Goal: Transaction & Acquisition: Purchase product/service

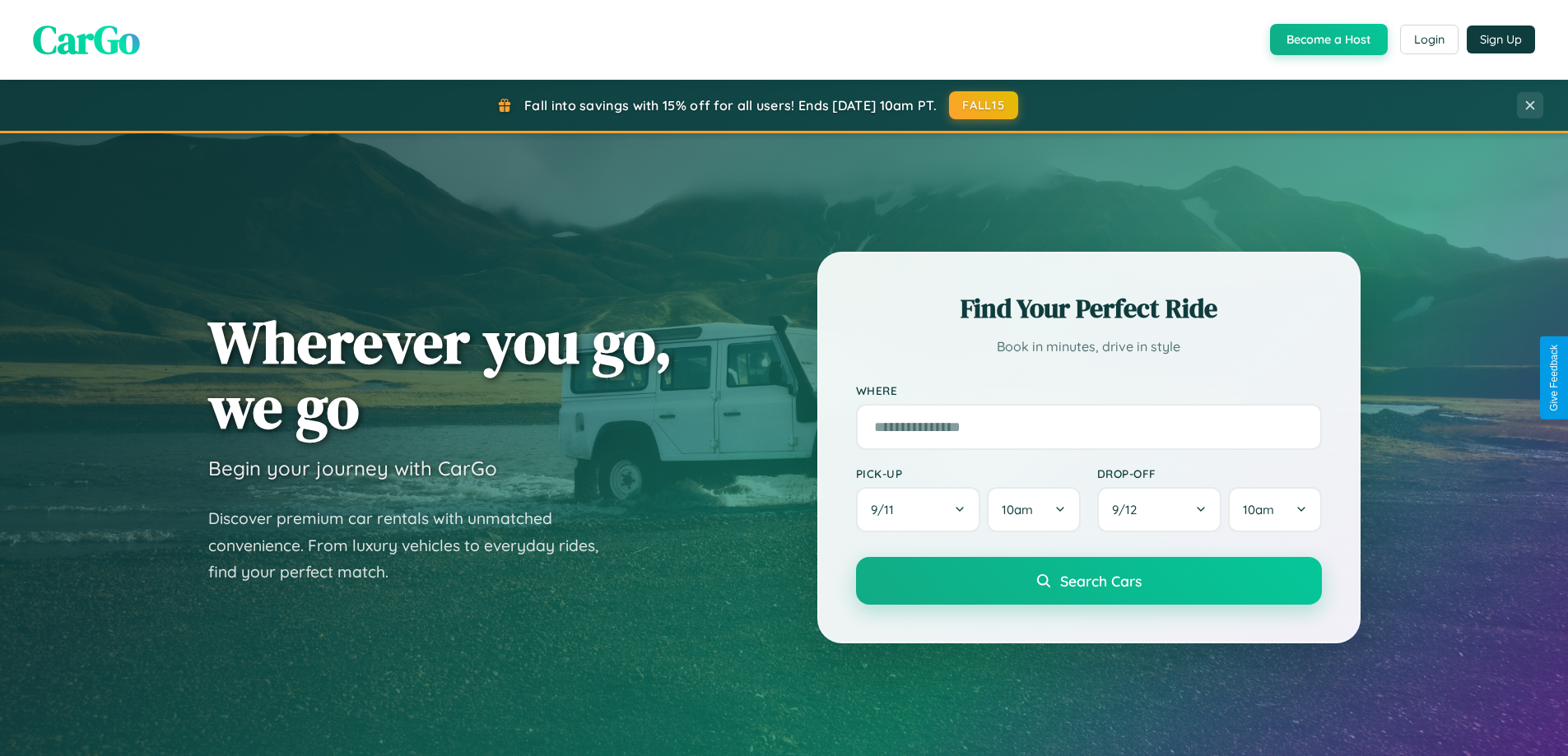
scroll to position [3167, 0]
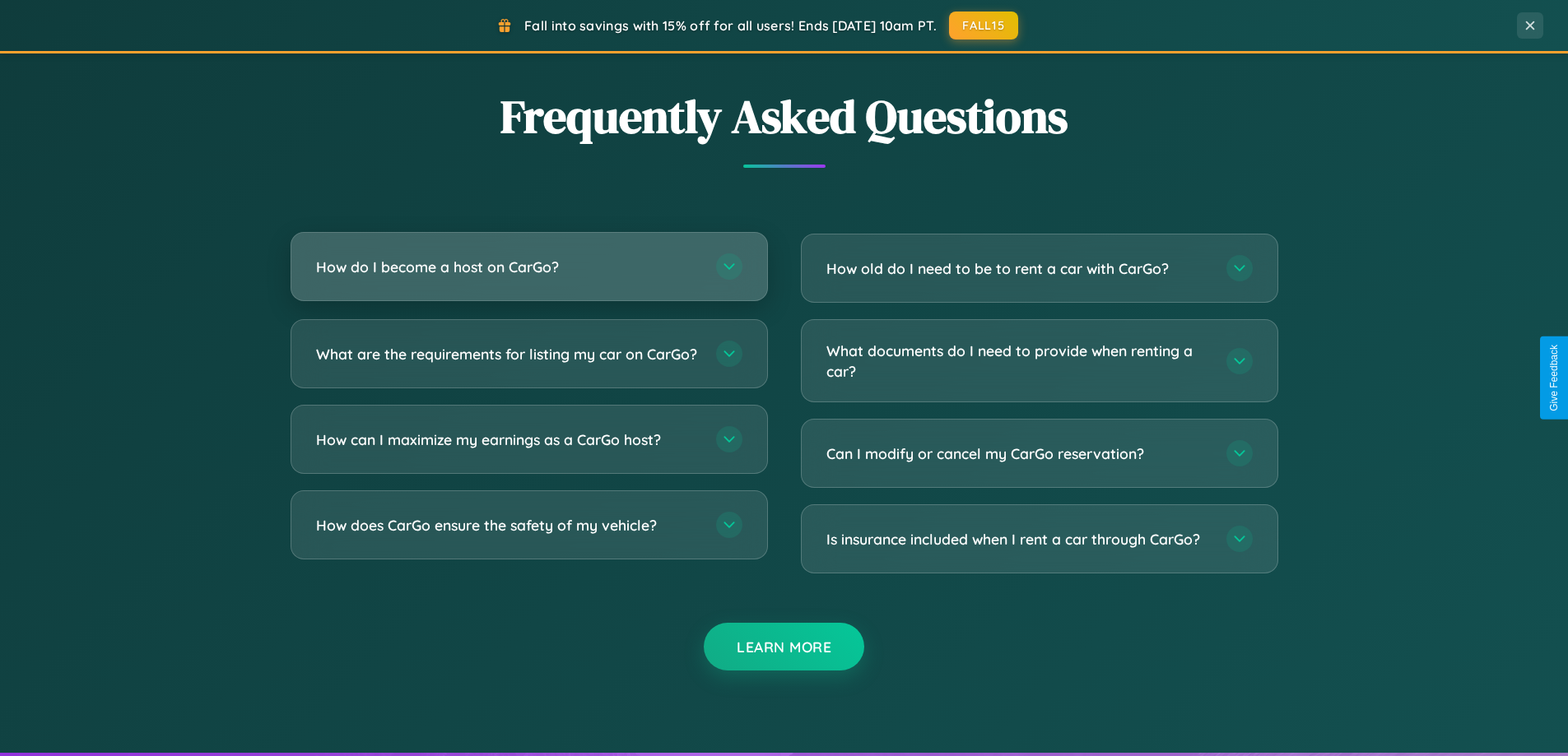
click at [528, 266] on h3 "How do I become a host on CarGo?" at bounding box center [508, 266] width 384 height 20
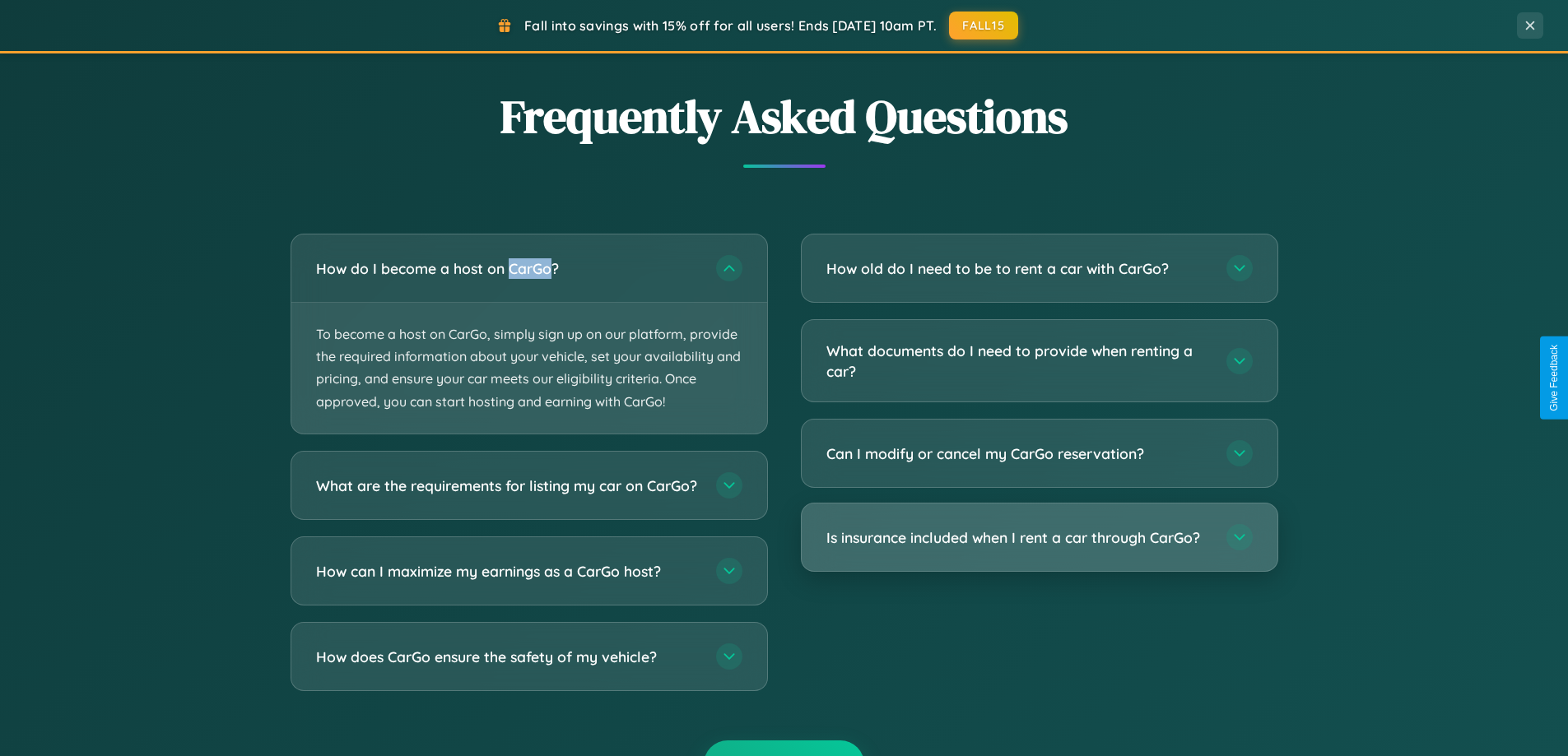
click at [1039, 539] on h3 "Is insurance included when I rent a car through CarGo?" at bounding box center [1018, 537] width 384 height 20
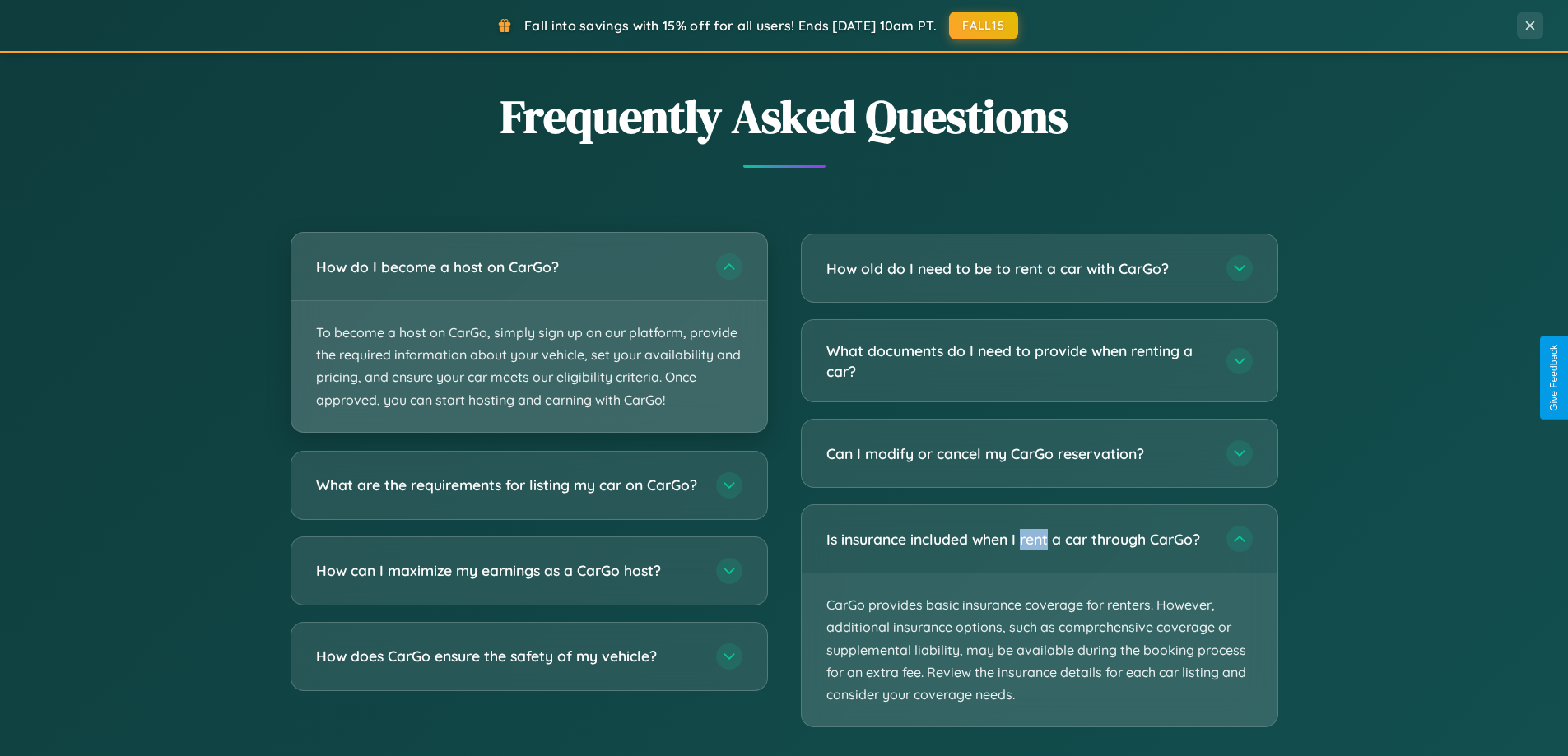
click at [528, 333] on p "To become a host on CarGo, simply sign up on our platform, provide the required…" at bounding box center [529, 366] width 476 height 131
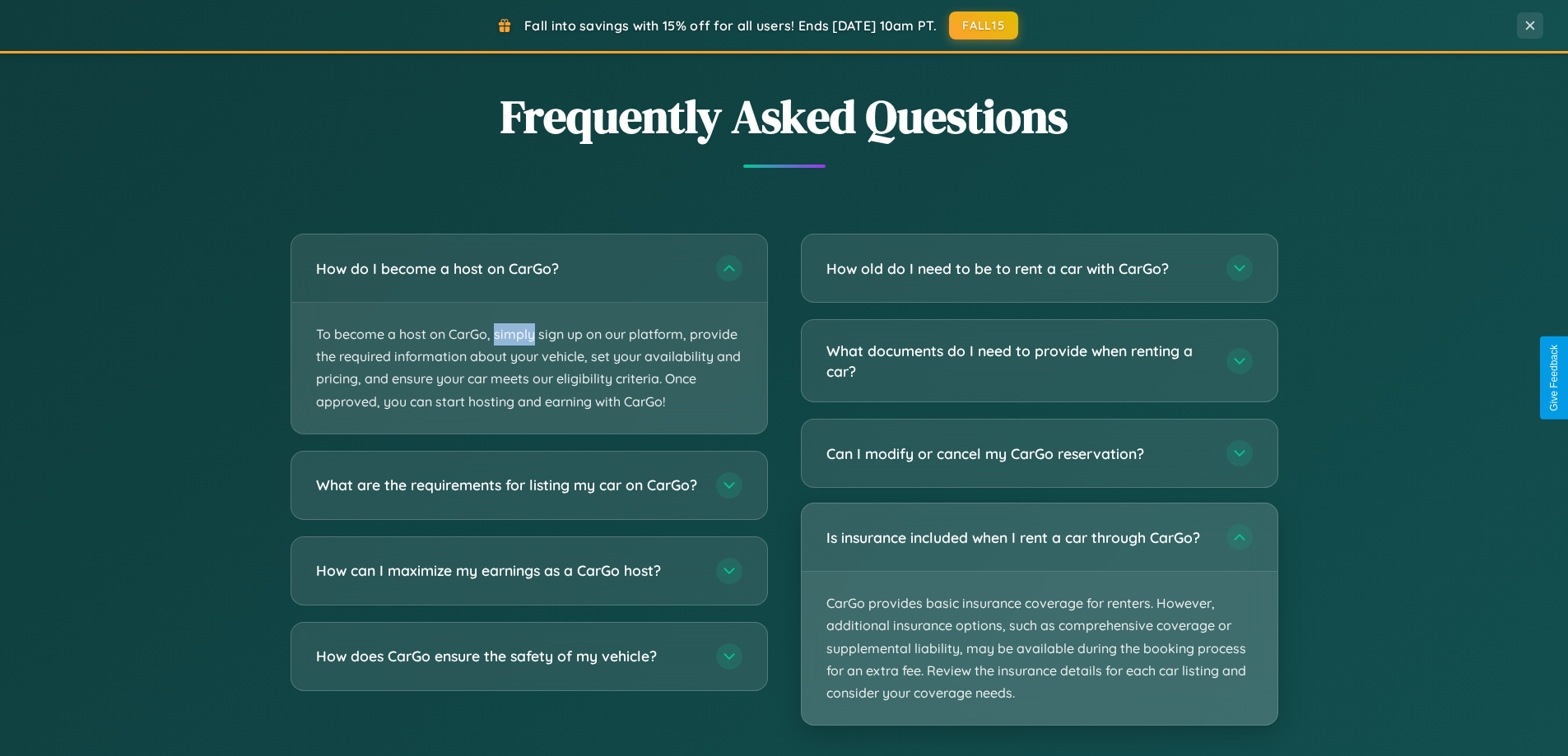
click at [1039, 615] on p "CarGo provides basic insurance coverage for renters. However, additional insura…" at bounding box center [1039, 648] width 476 height 153
click at [1039, 614] on p "CarGo provides basic insurance coverage for renters. However, additional insura…" at bounding box center [1039, 648] width 476 height 153
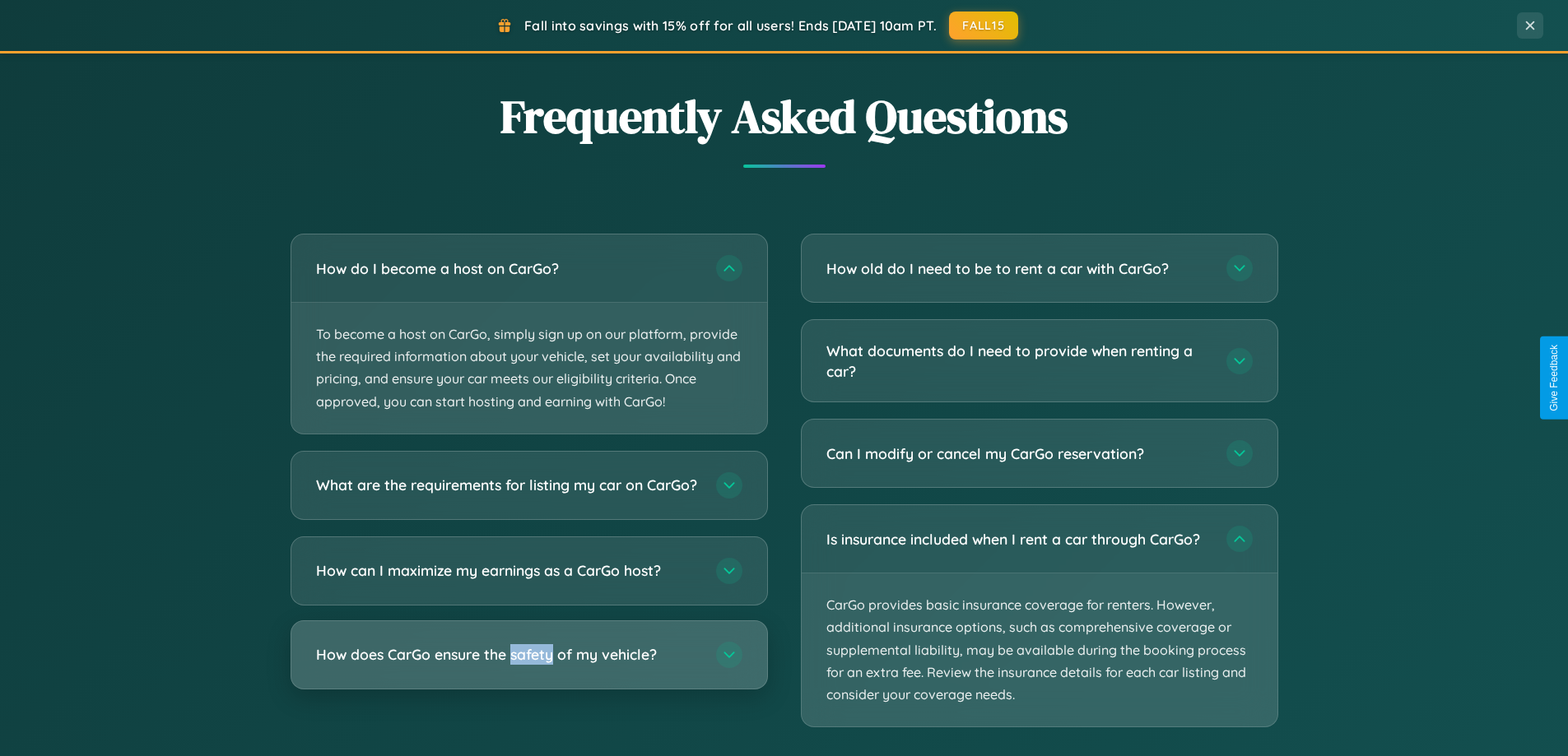
click at [528, 665] on h3 "How does CarGo ensure the safety of my vehicle?" at bounding box center [508, 654] width 384 height 20
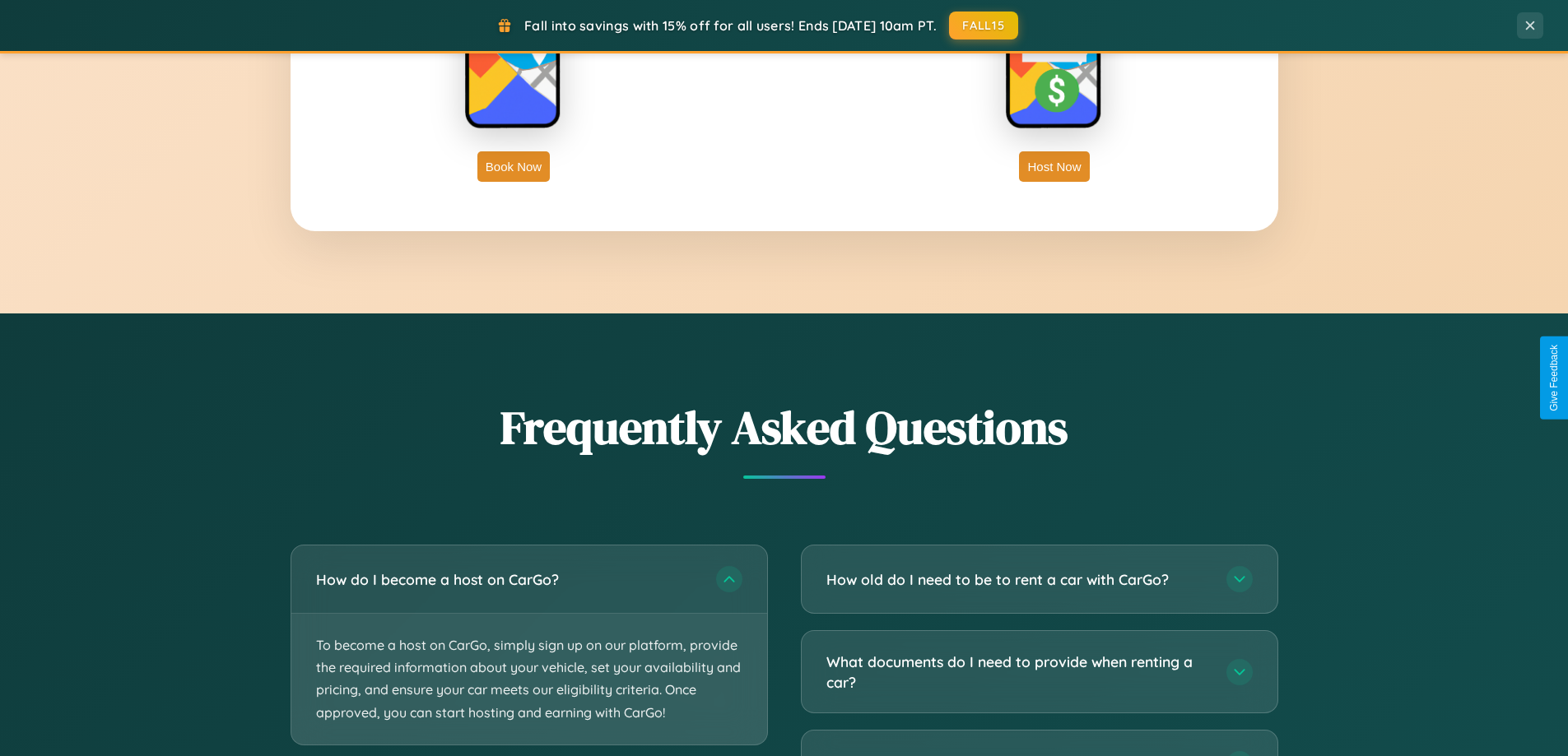
scroll to position [2644, 0]
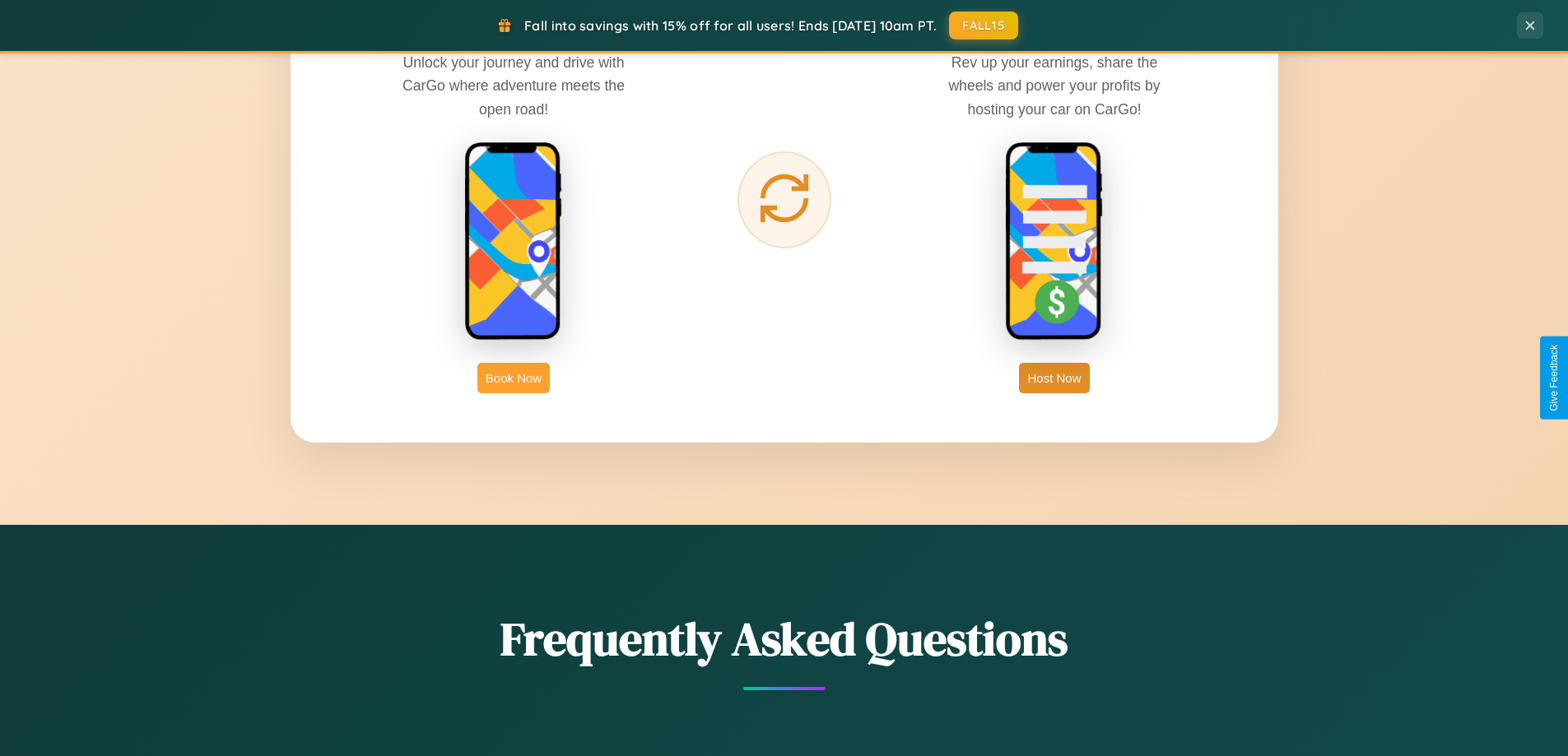
click at [513, 378] on button "Book Now" at bounding box center [513, 378] width 73 height 31
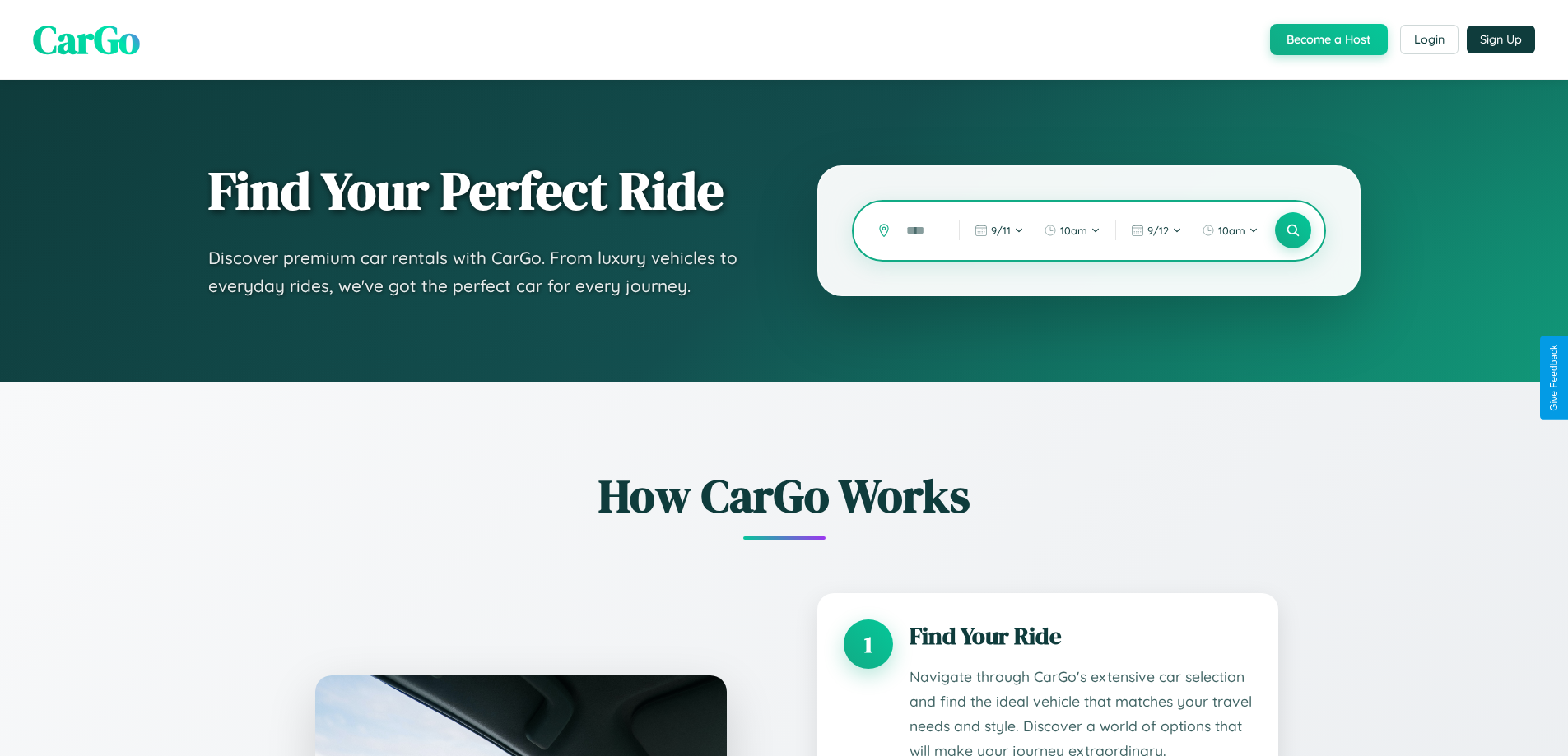
click at [920, 230] on input "text" at bounding box center [920, 230] width 45 height 29
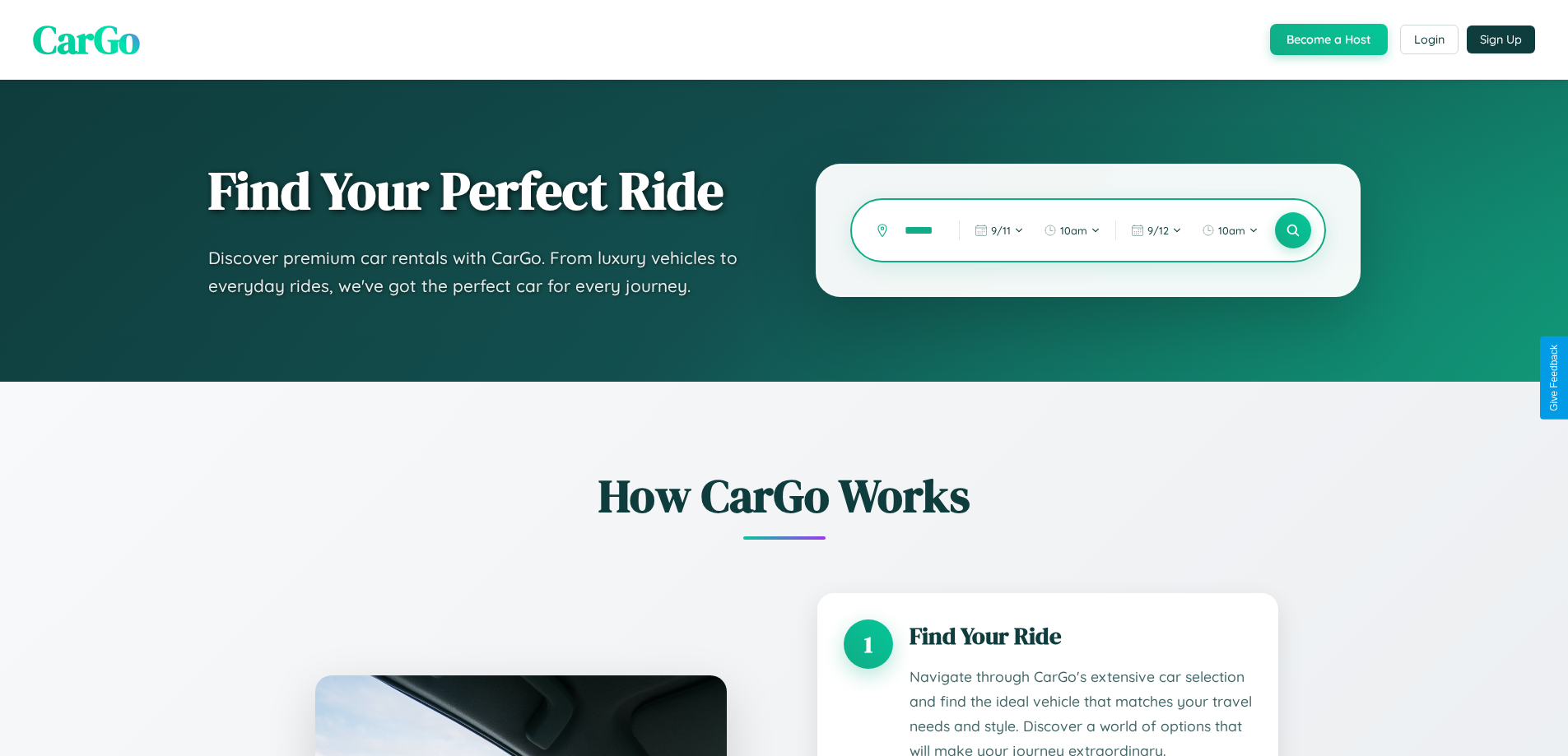
scroll to position [0, 9]
type input "******"
click at [1292, 230] on icon at bounding box center [1292, 231] width 16 height 16
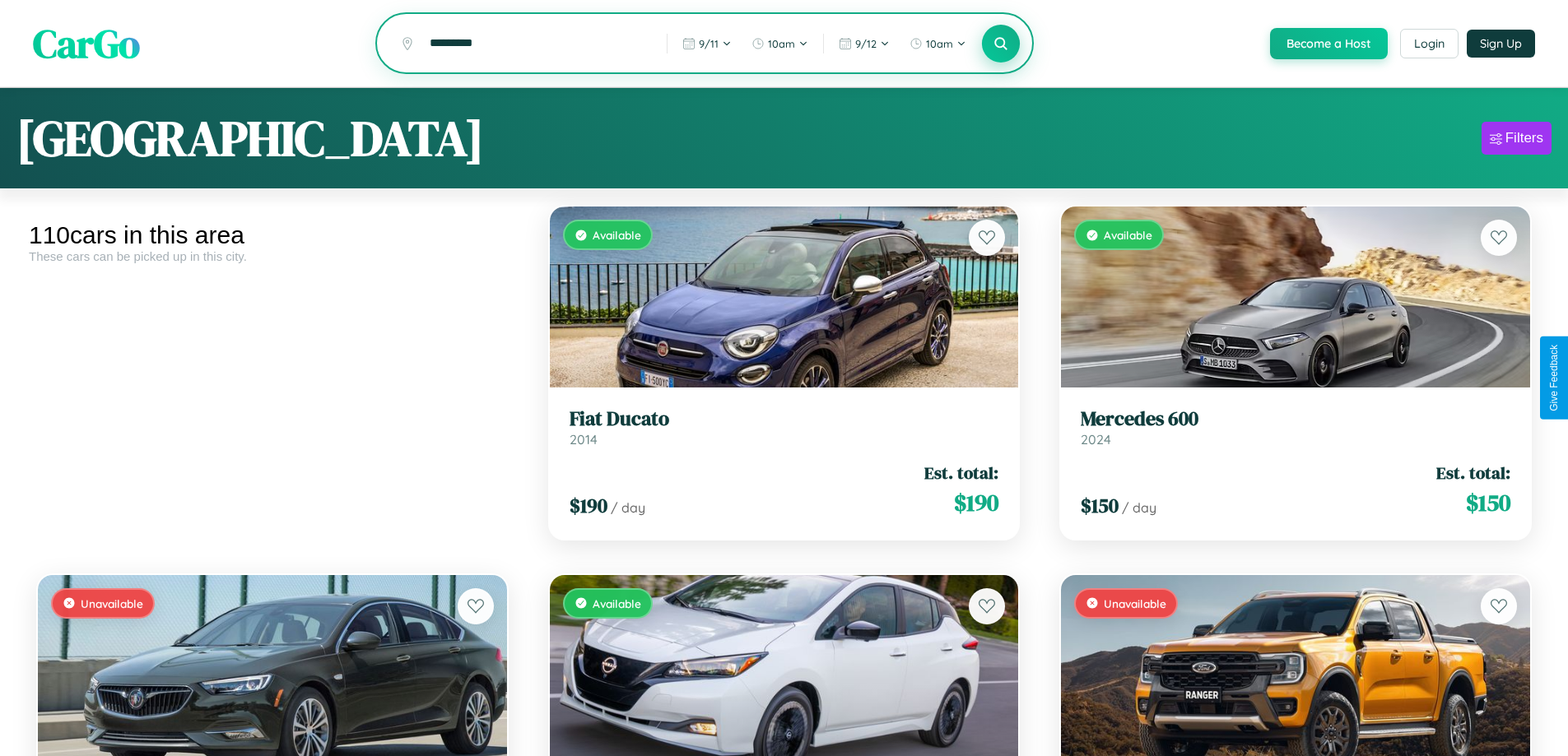
click at [999, 44] on icon at bounding box center [1001, 43] width 16 height 16
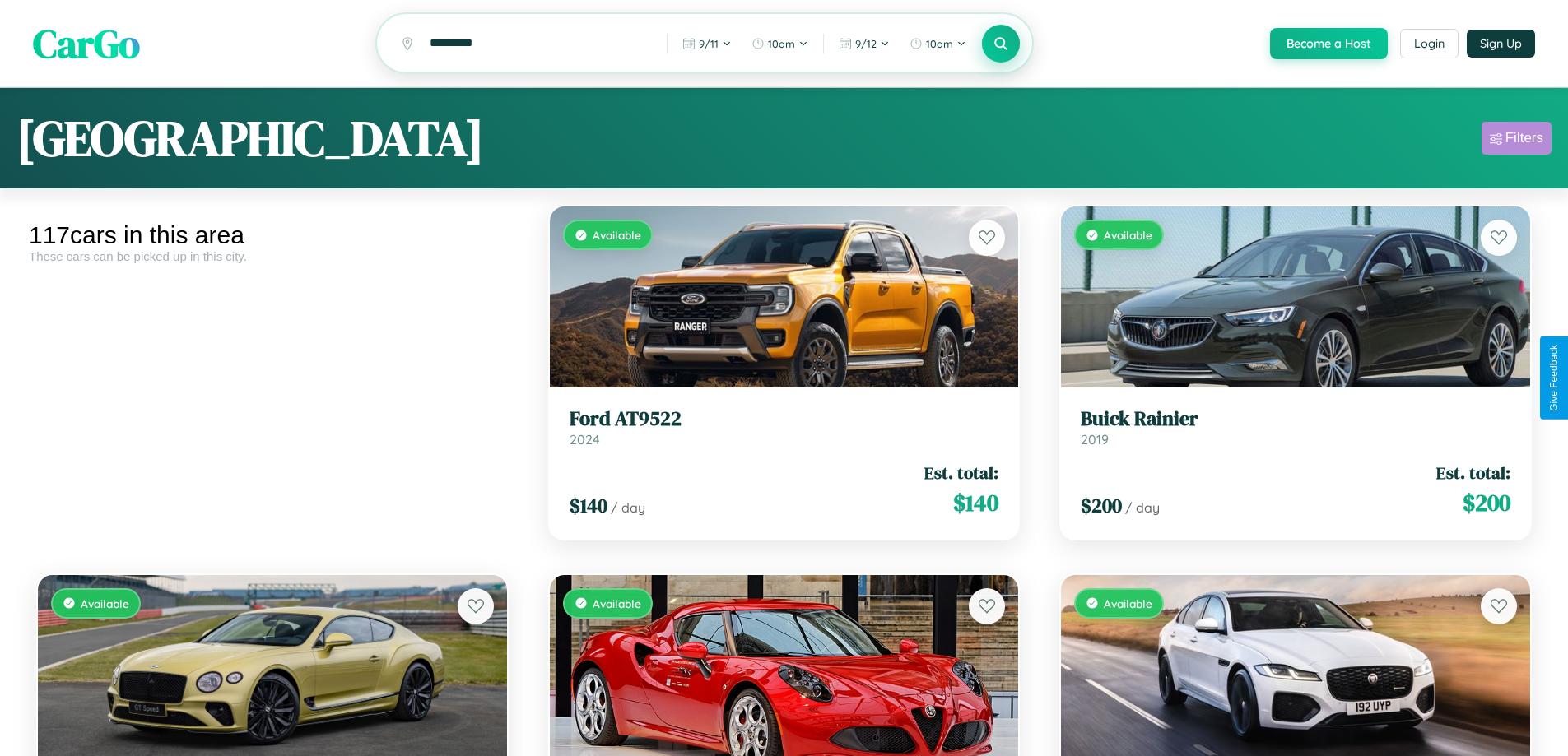
click at [1515, 141] on div "Filters" at bounding box center [1523, 138] width 38 height 17
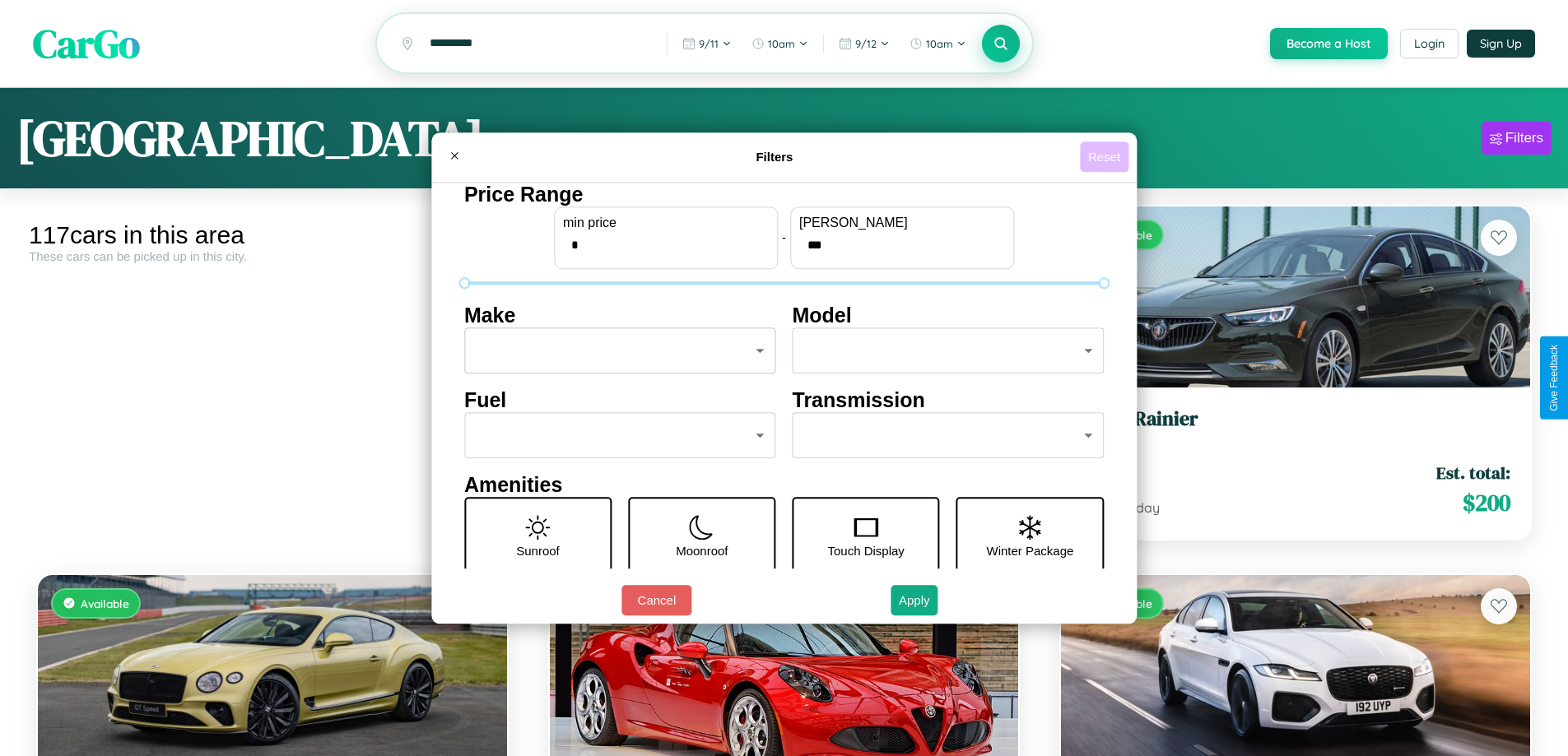
click at [1106, 156] on button "Reset" at bounding box center [1104, 157] width 48 height 31
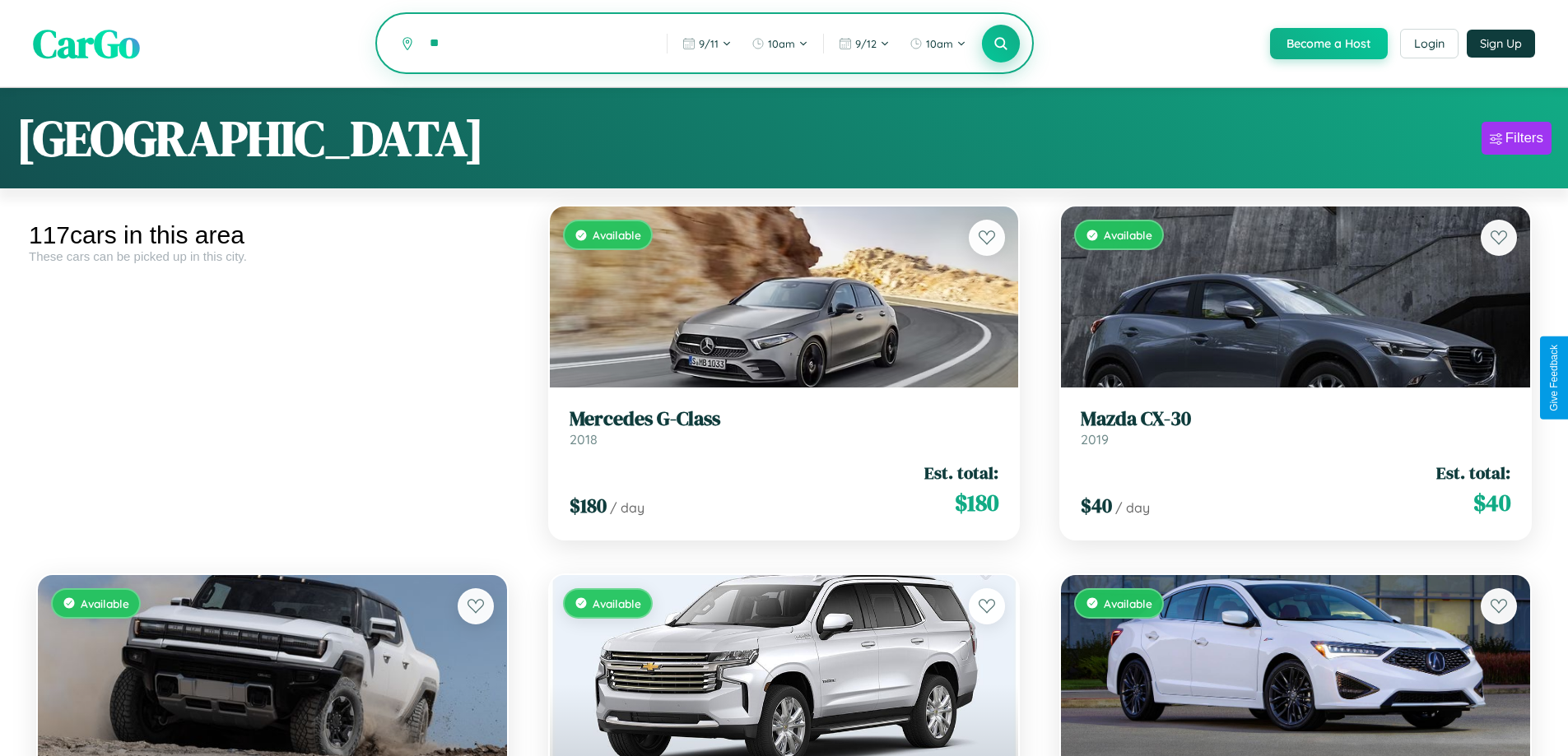
type input "*"
type input "******"
click at [999, 45] on icon at bounding box center [1001, 43] width 16 height 16
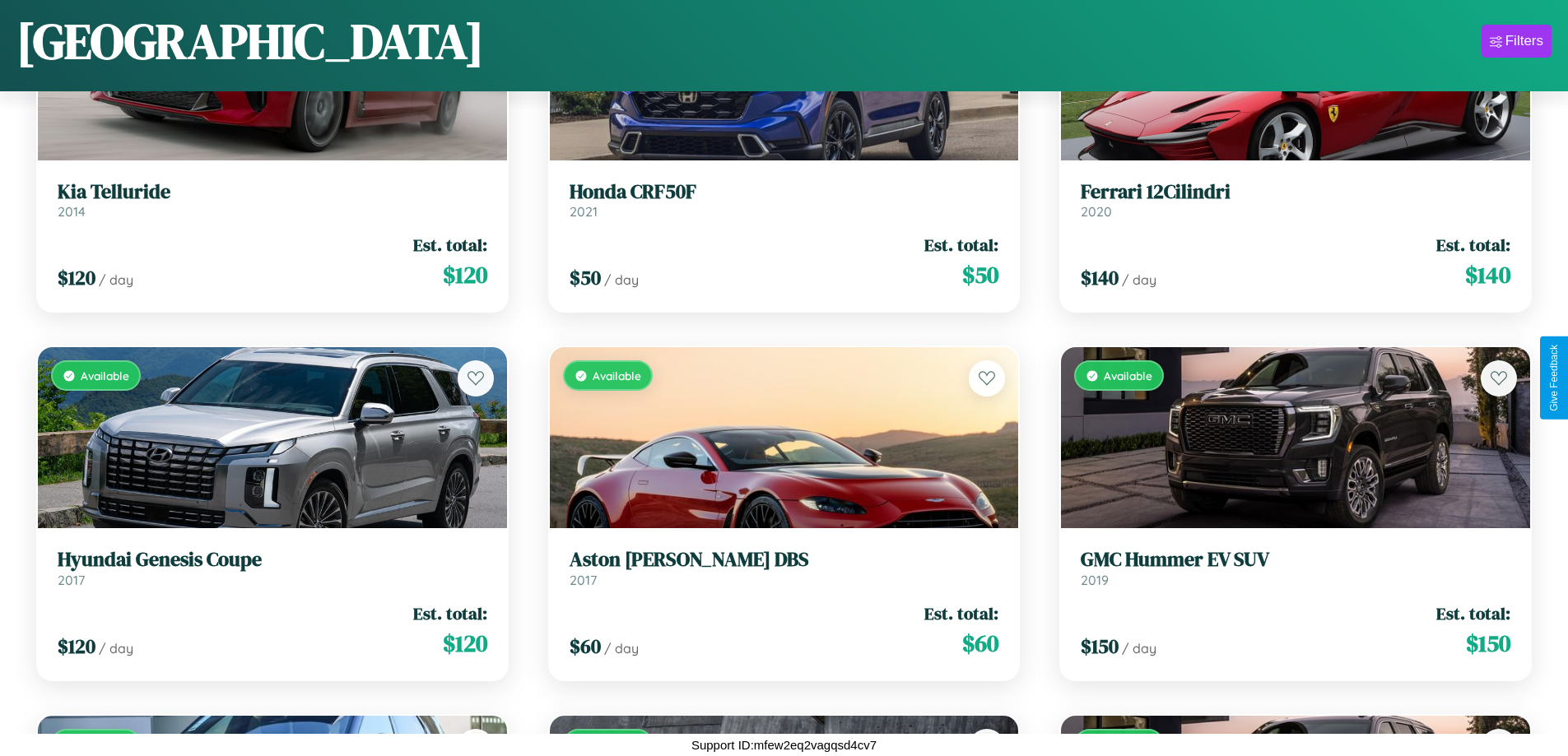
scroll to position [10181, 0]
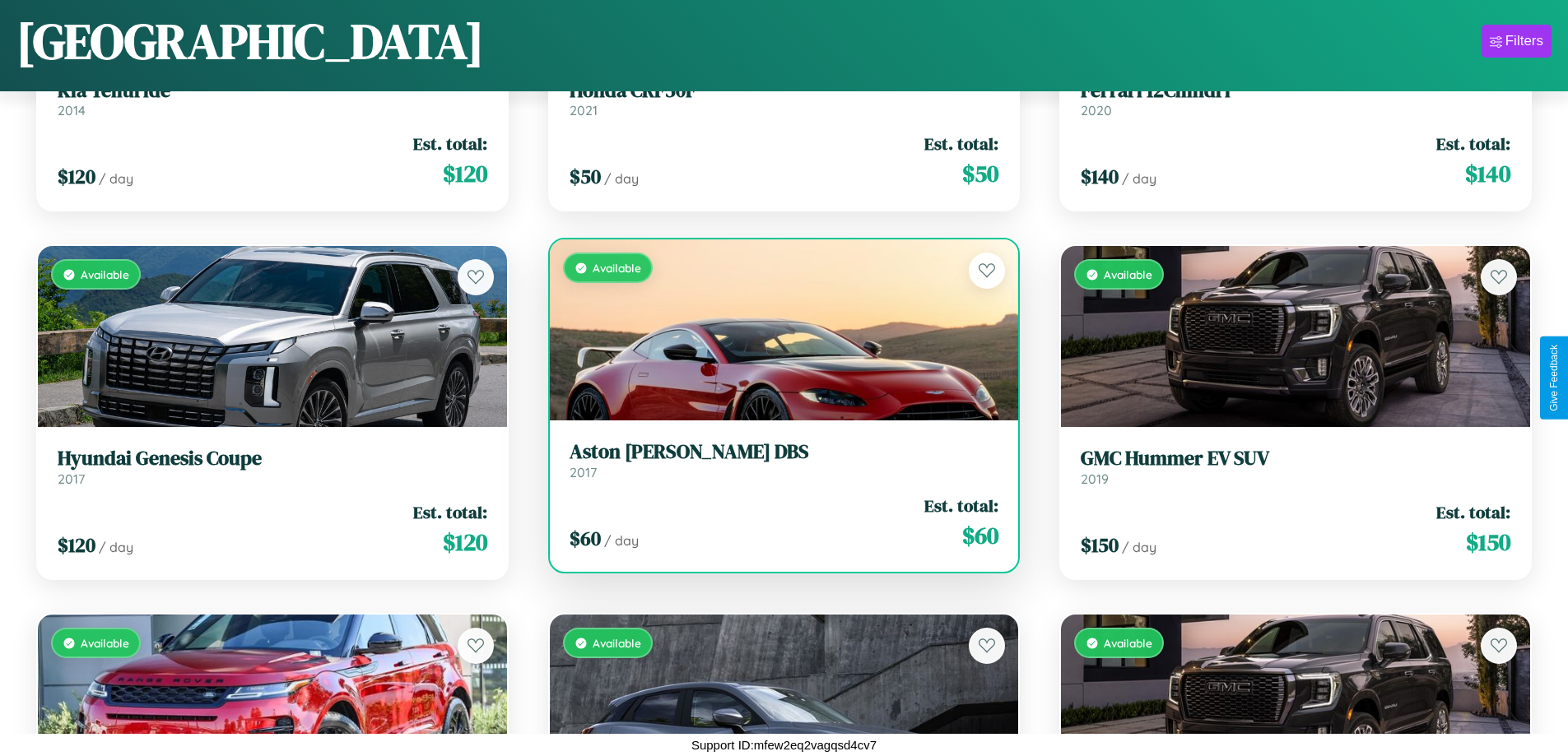
click at [777, 464] on link "Aston Martin DBS 2017" at bounding box center [784, 461] width 429 height 40
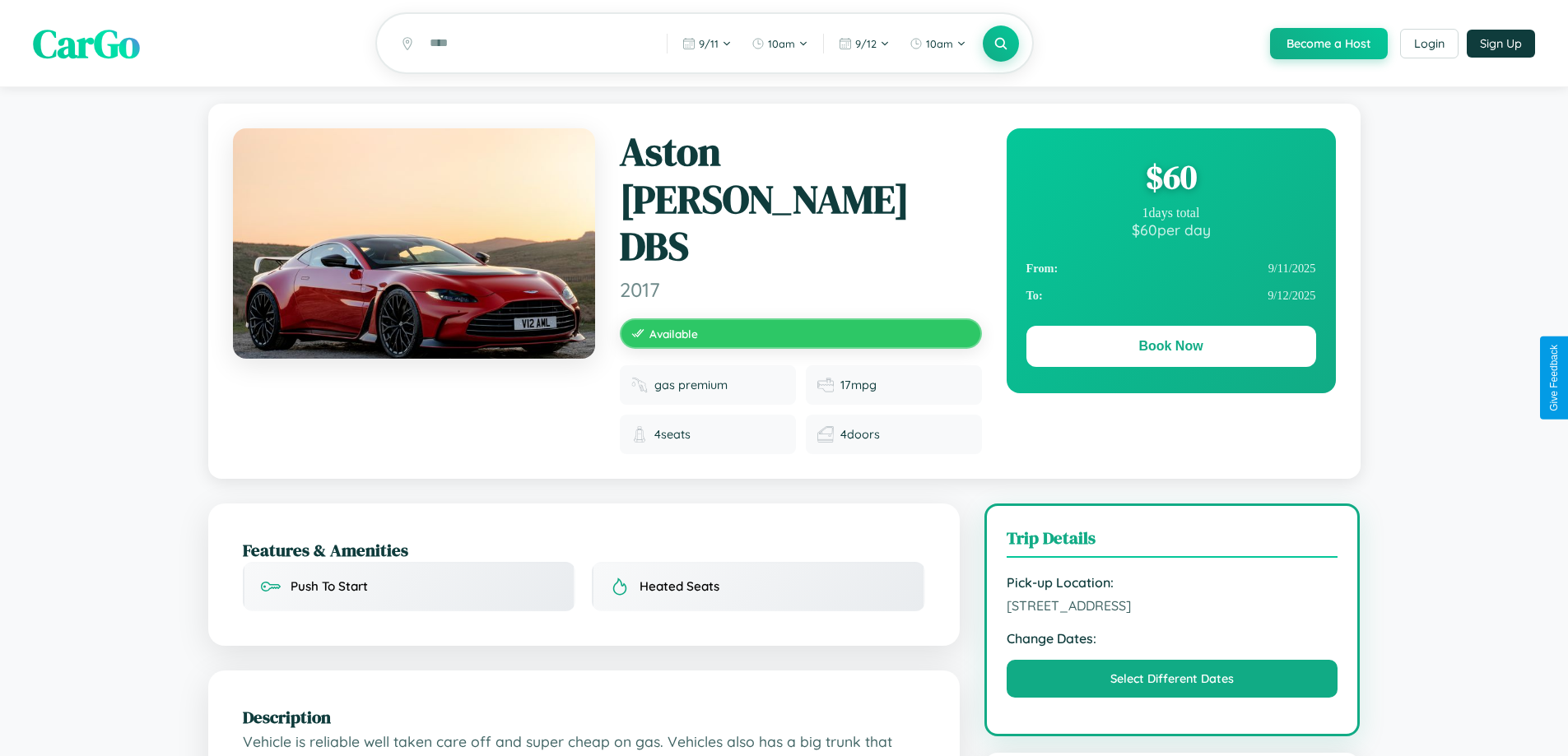
click at [1170, 180] on div "$ 60" at bounding box center [1170, 177] width 290 height 45
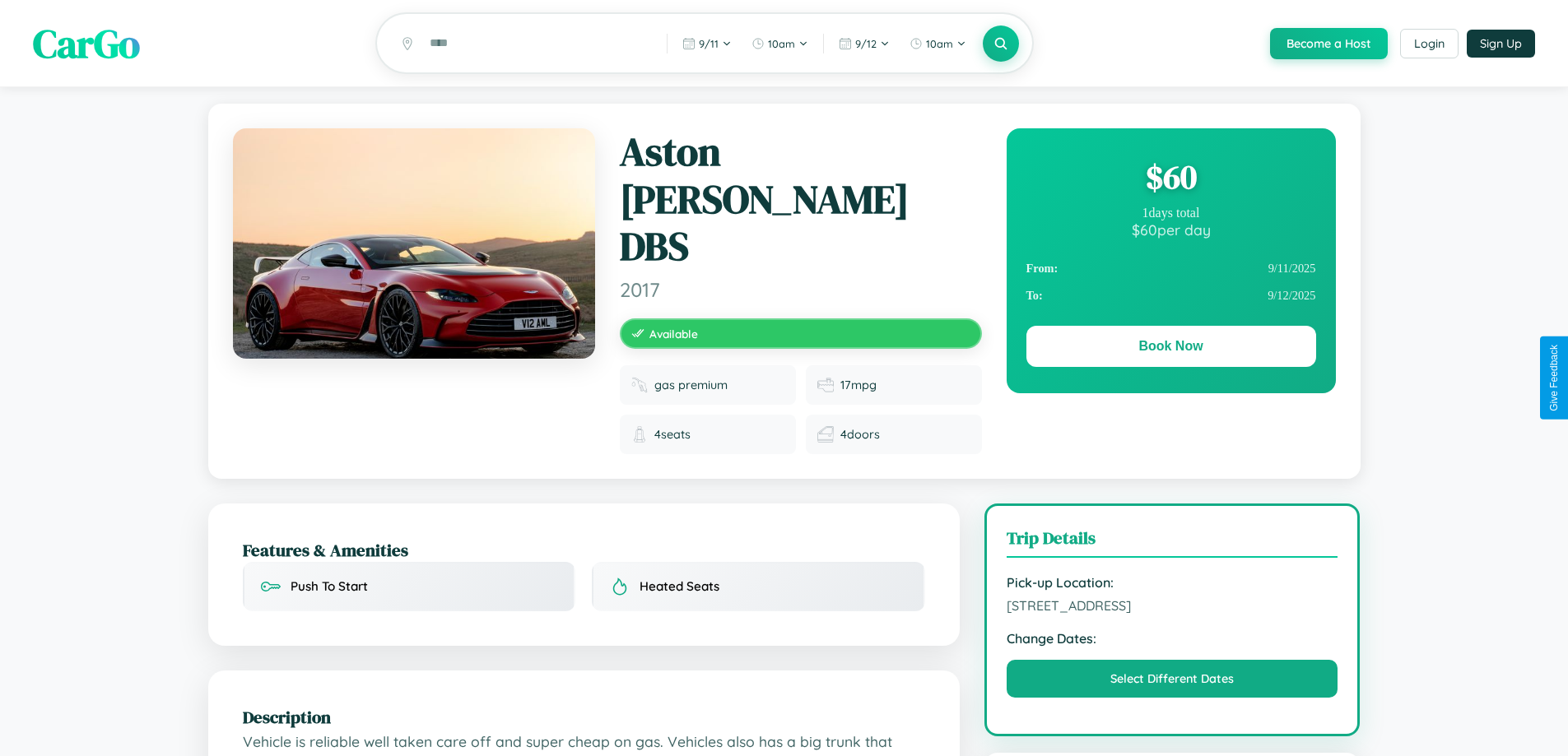
click at [1170, 180] on div "$ 60" at bounding box center [1170, 177] width 290 height 45
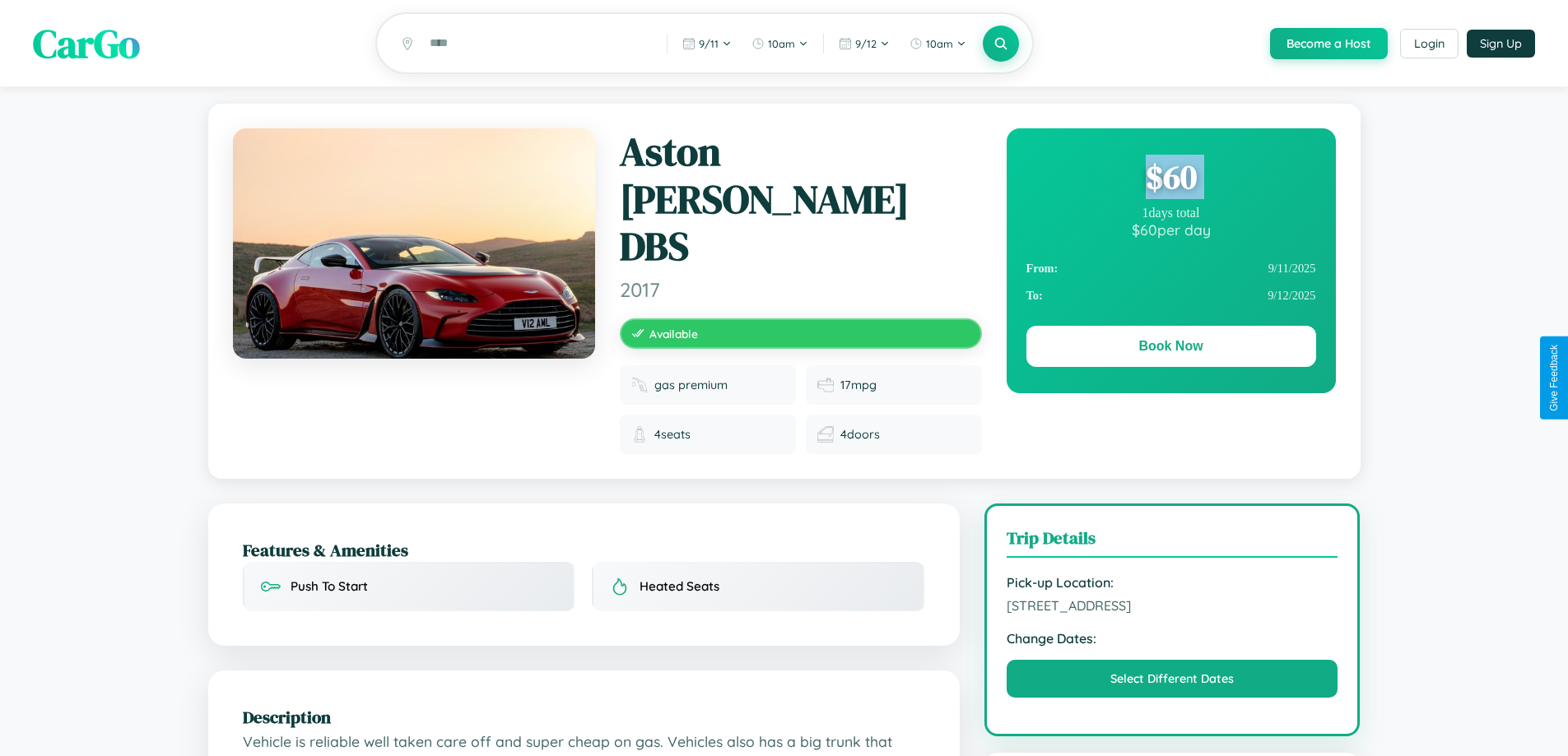
click at [1170, 180] on div "$ 60" at bounding box center [1170, 177] width 290 height 45
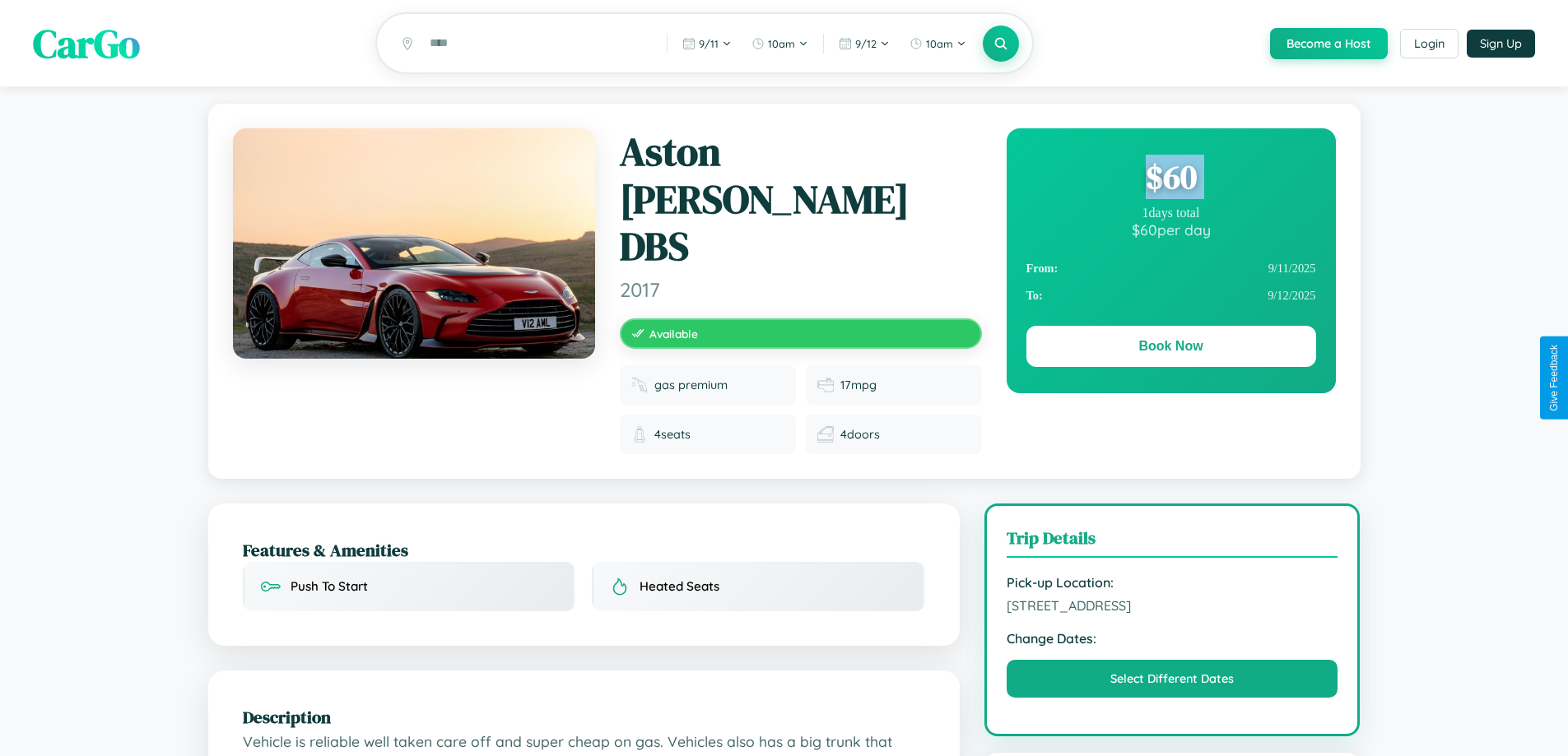
click at [1170, 180] on div "$ 60" at bounding box center [1170, 177] width 290 height 45
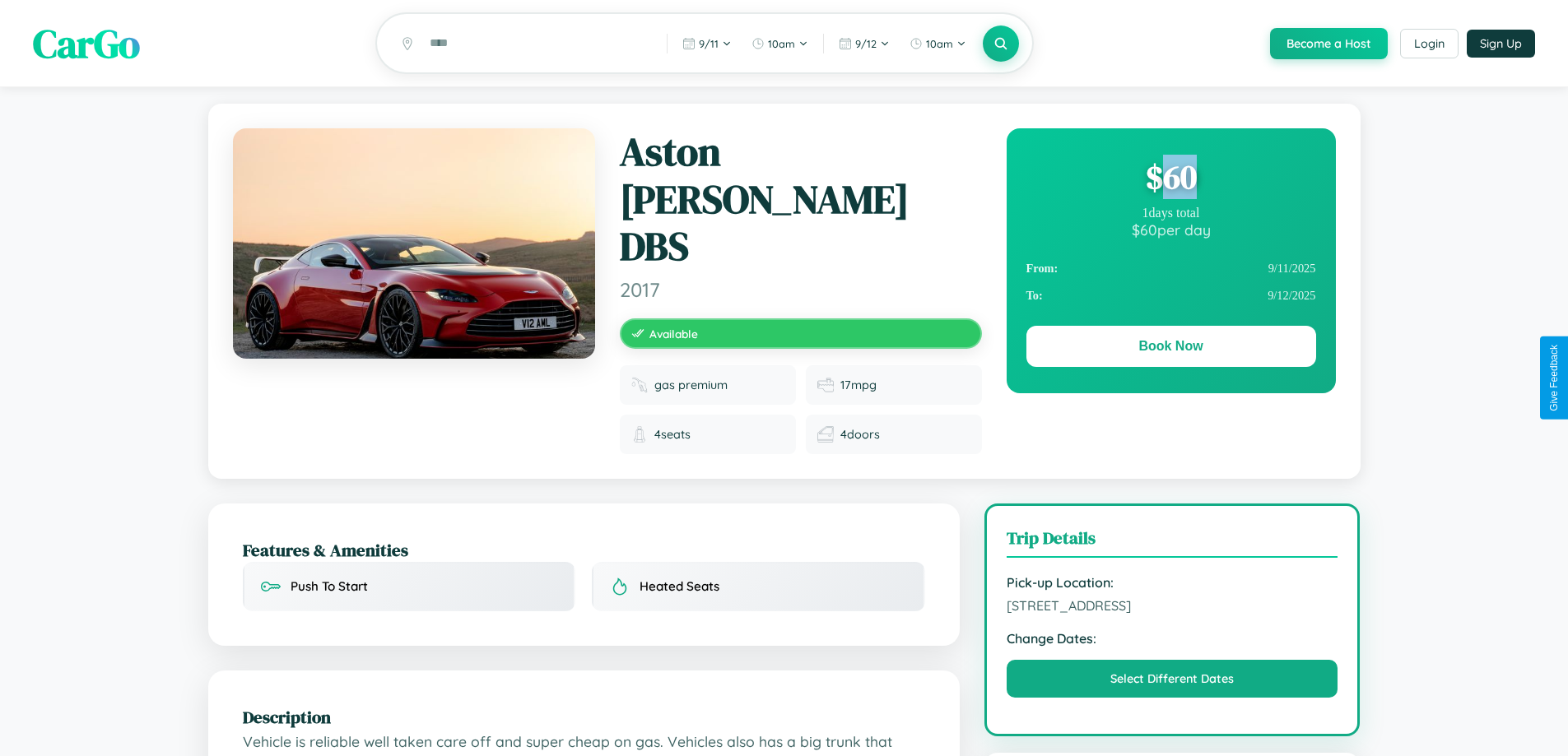
click at [1170, 180] on div "$ 60" at bounding box center [1170, 177] width 290 height 45
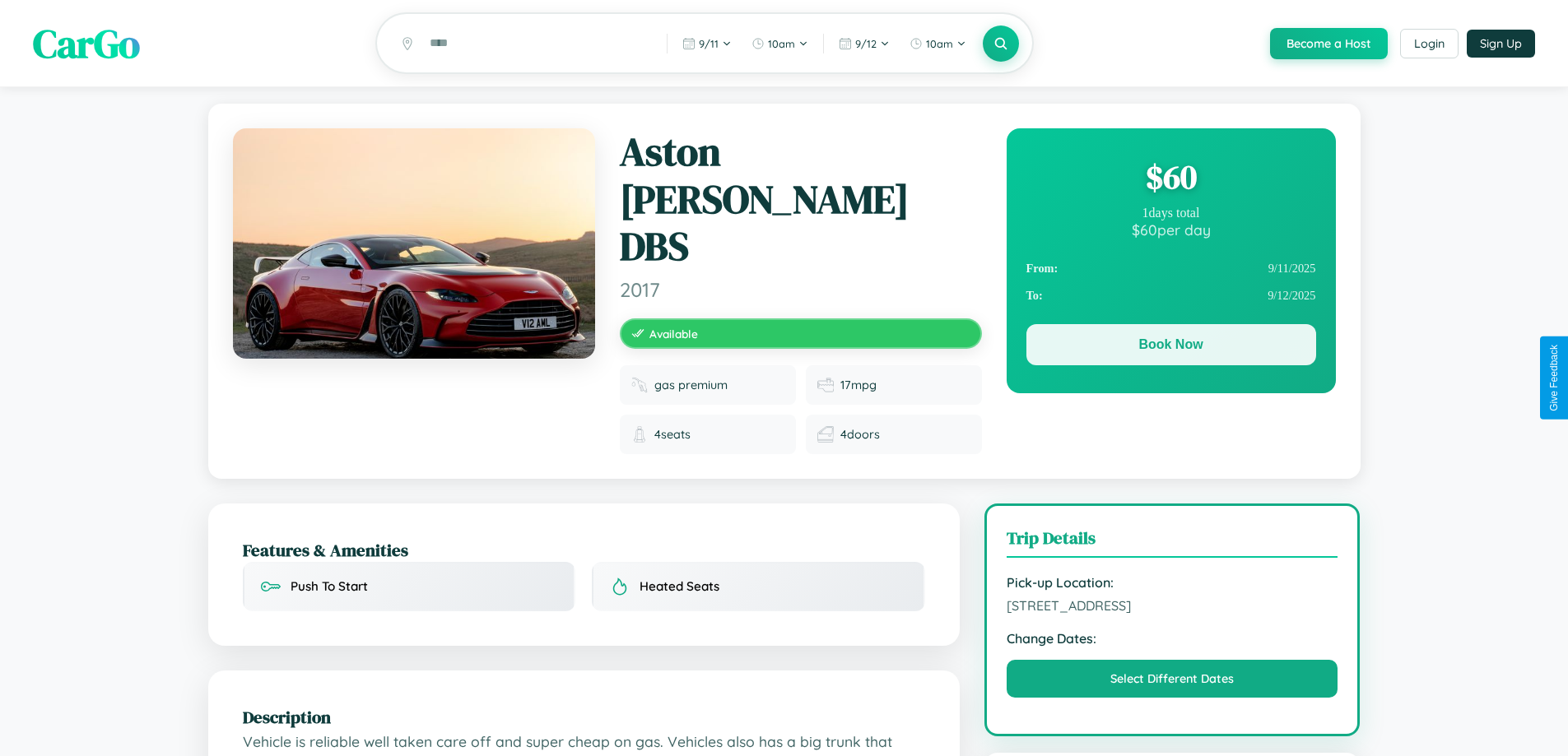
click at [1170, 347] on button "Book Now" at bounding box center [1170, 344] width 290 height 41
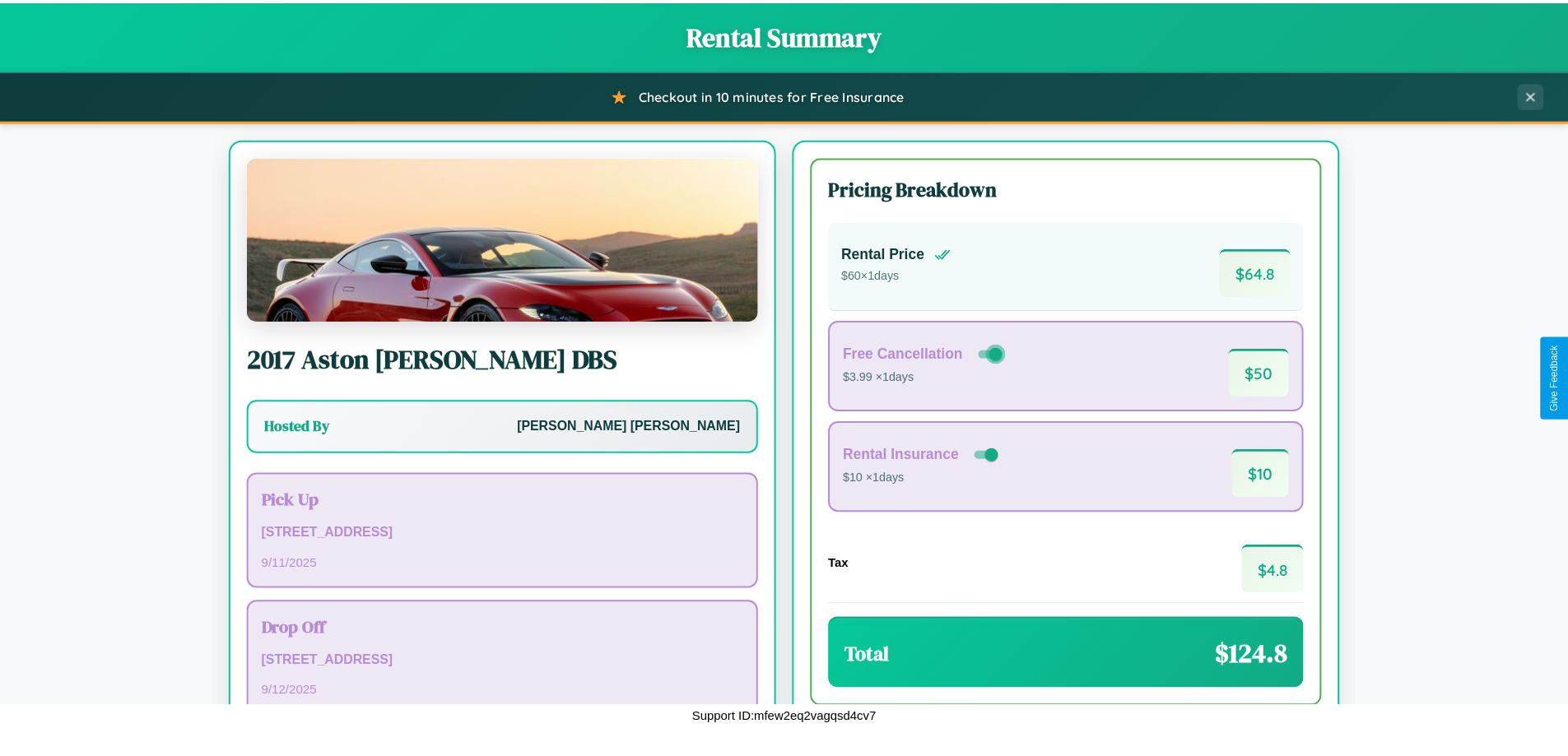
scroll to position [113, 0]
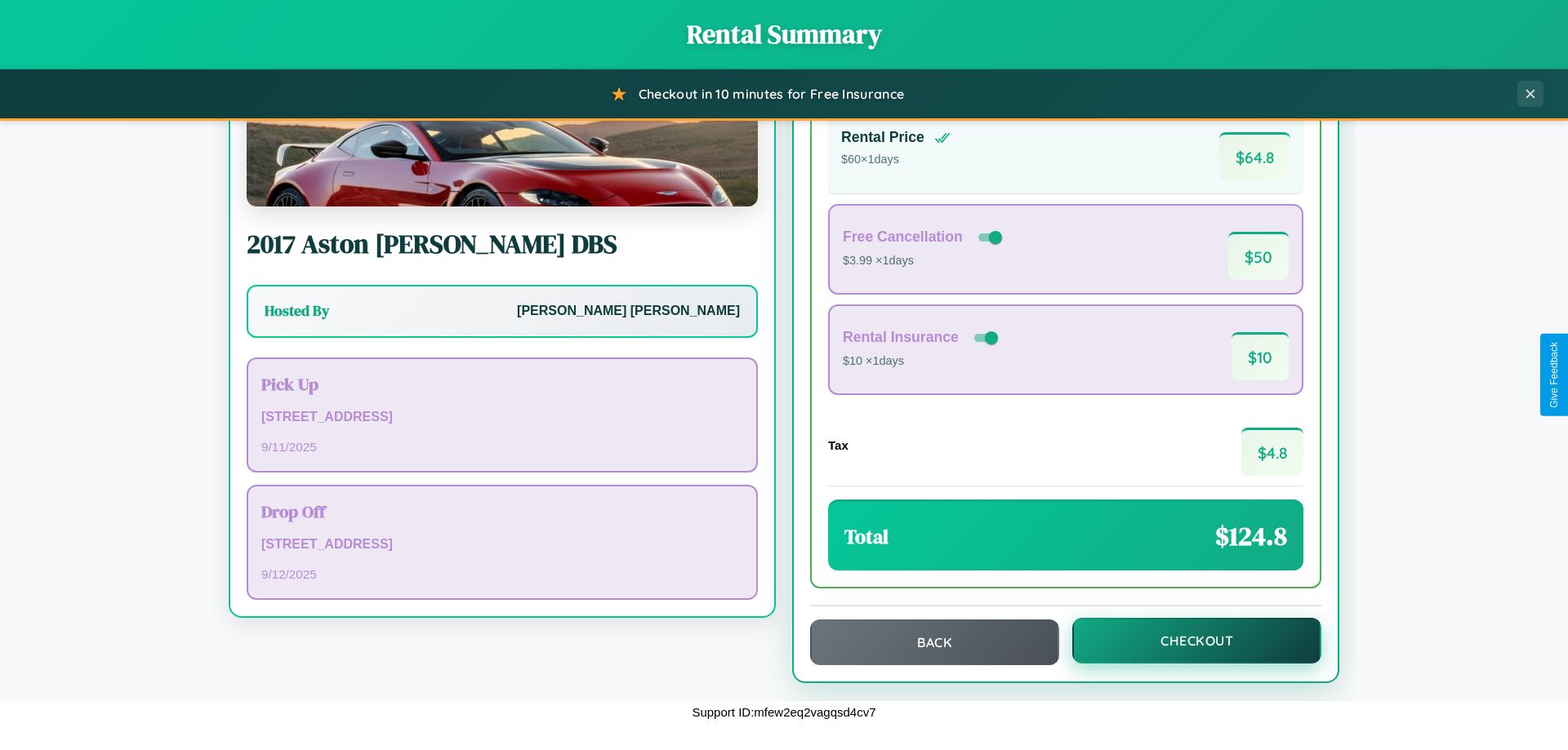
click at [1186, 640] on button "Checkout" at bounding box center [1196, 640] width 249 height 46
